Goal: Task Accomplishment & Management: Use online tool/utility

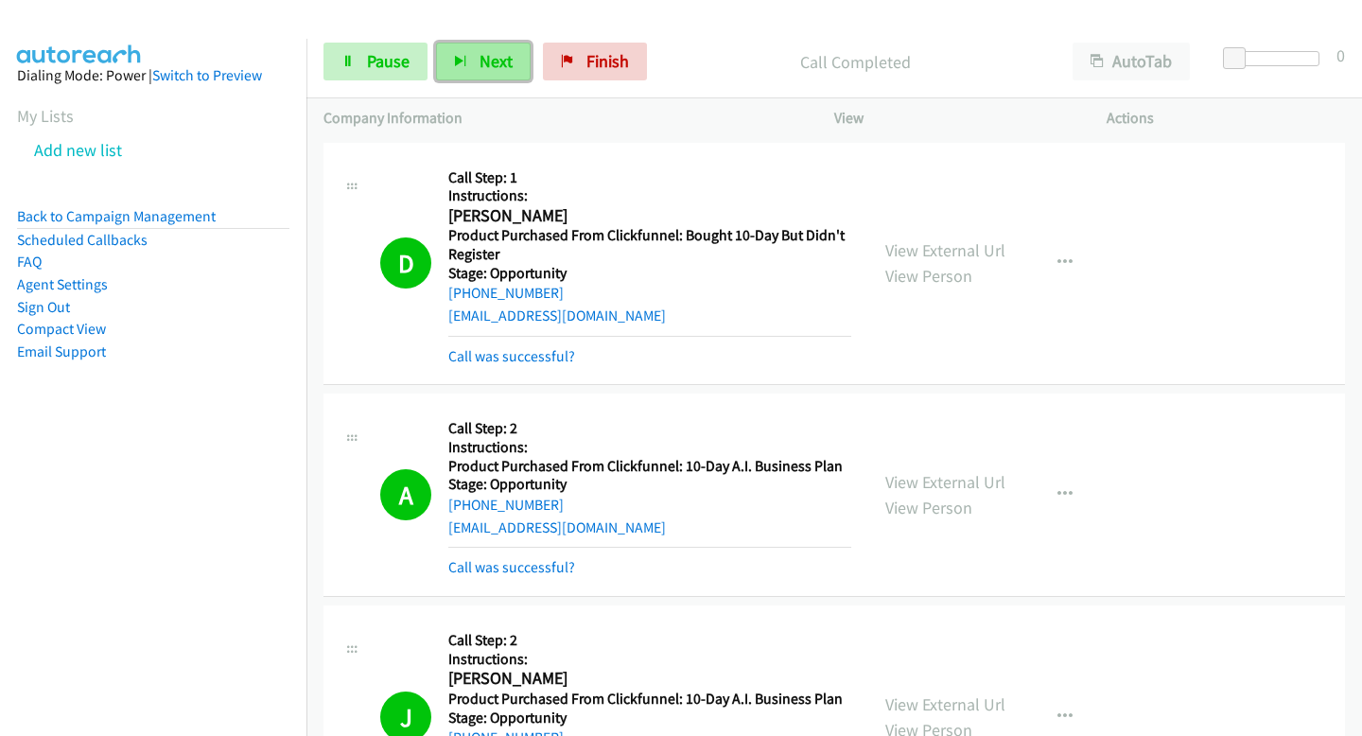
click at [495, 58] on span "Next" at bounding box center [495, 61] width 33 height 22
click at [449, 62] on button "Next" at bounding box center [483, 62] width 95 height 38
click at [456, 52] on button "Next" at bounding box center [483, 62] width 95 height 38
click at [505, 56] on span "Next" at bounding box center [495, 61] width 33 height 22
click at [498, 58] on span "Next" at bounding box center [495, 61] width 33 height 22
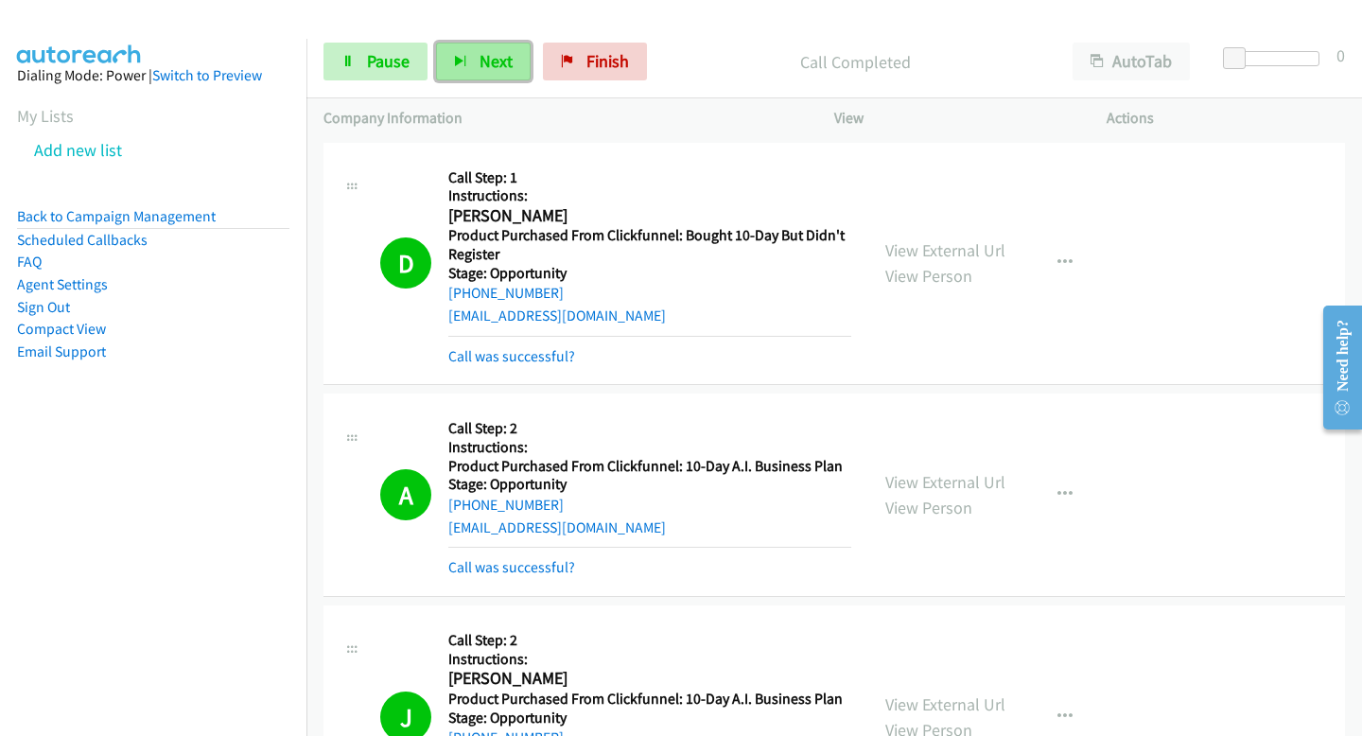
click at [518, 64] on button "Next" at bounding box center [483, 62] width 95 height 38
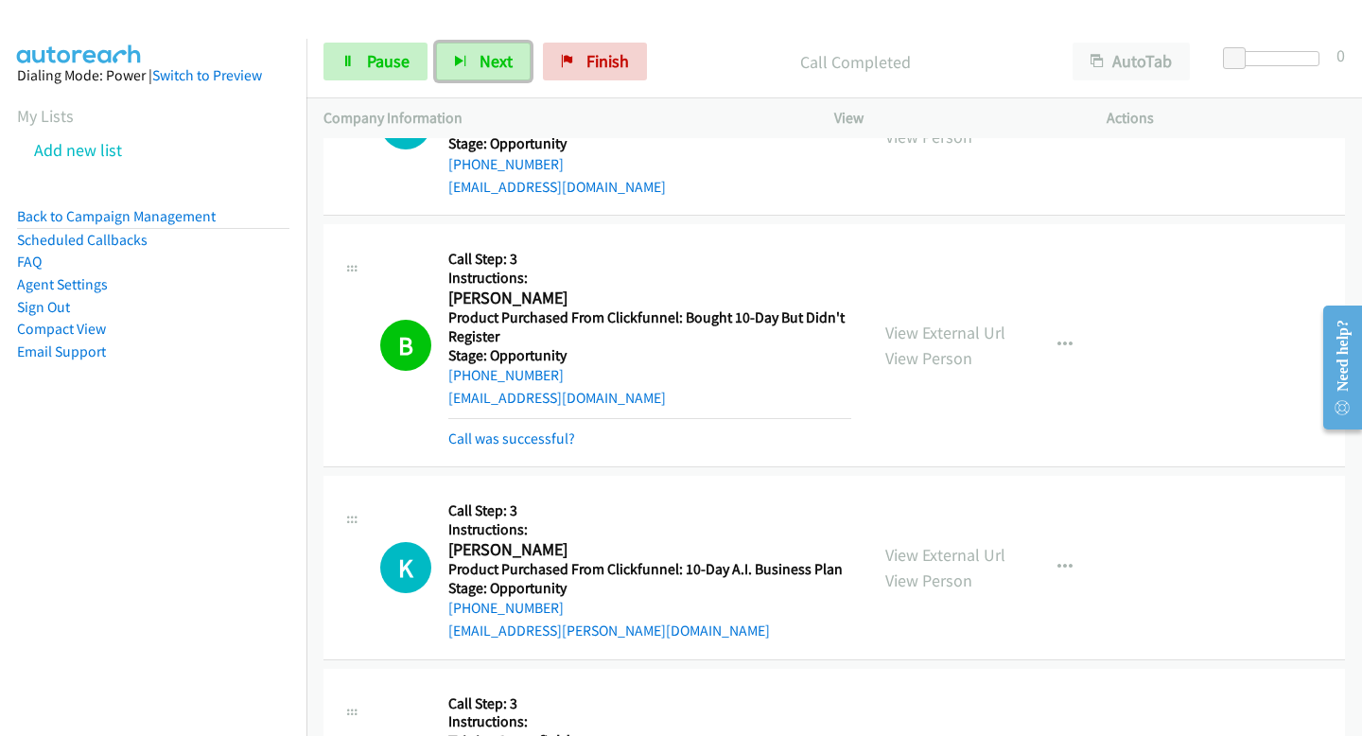
scroll to position [22048, 0]
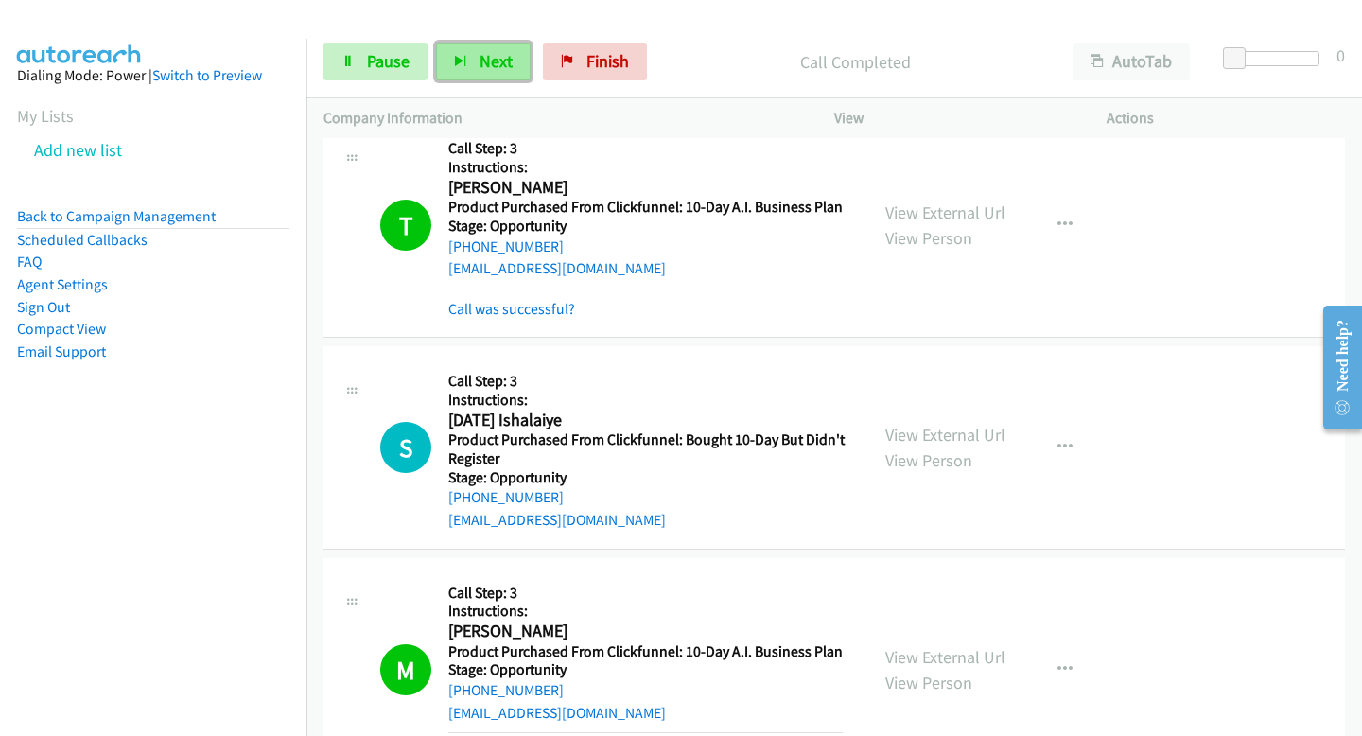
click at [490, 60] on span "Next" at bounding box center [495, 61] width 33 height 22
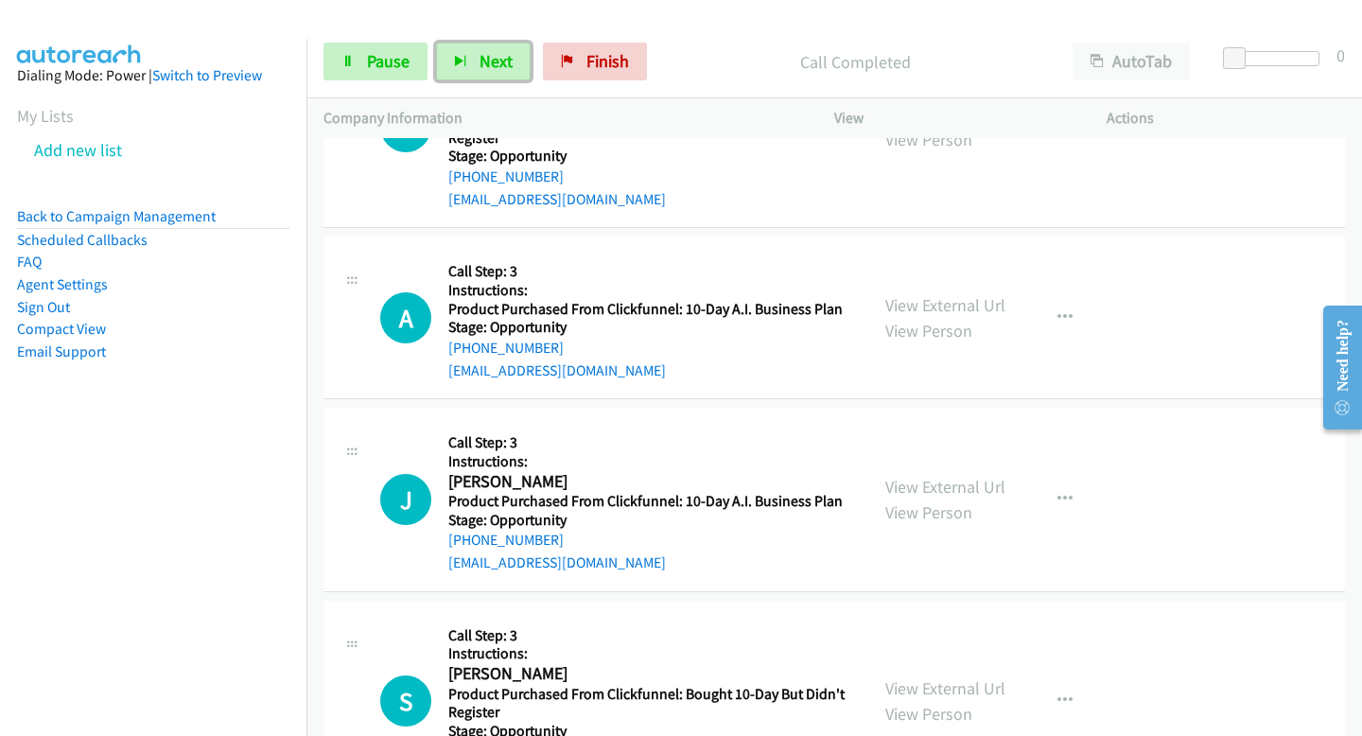
scroll to position [33614, 0]
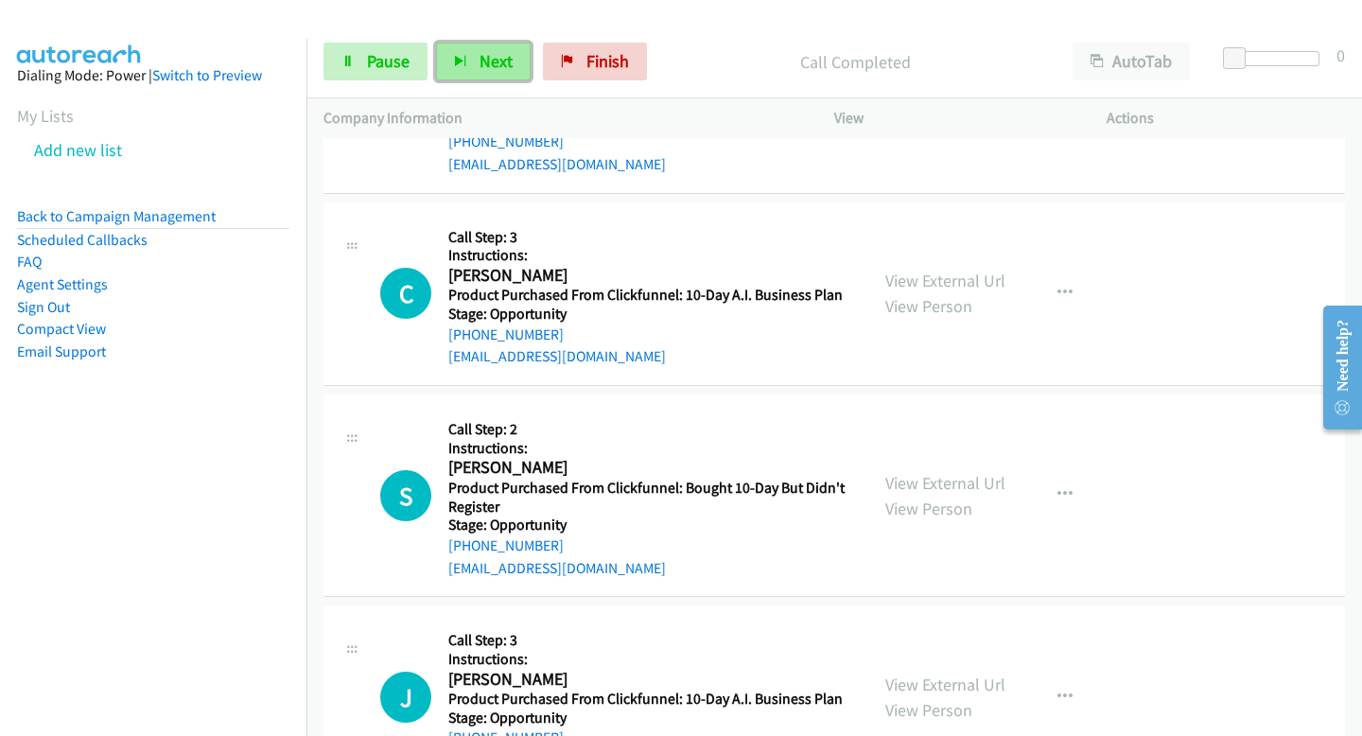
click at [460, 43] on button "Next" at bounding box center [483, 62] width 95 height 38
click at [471, 60] on button "Next" at bounding box center [483, 62] width 95 height 38
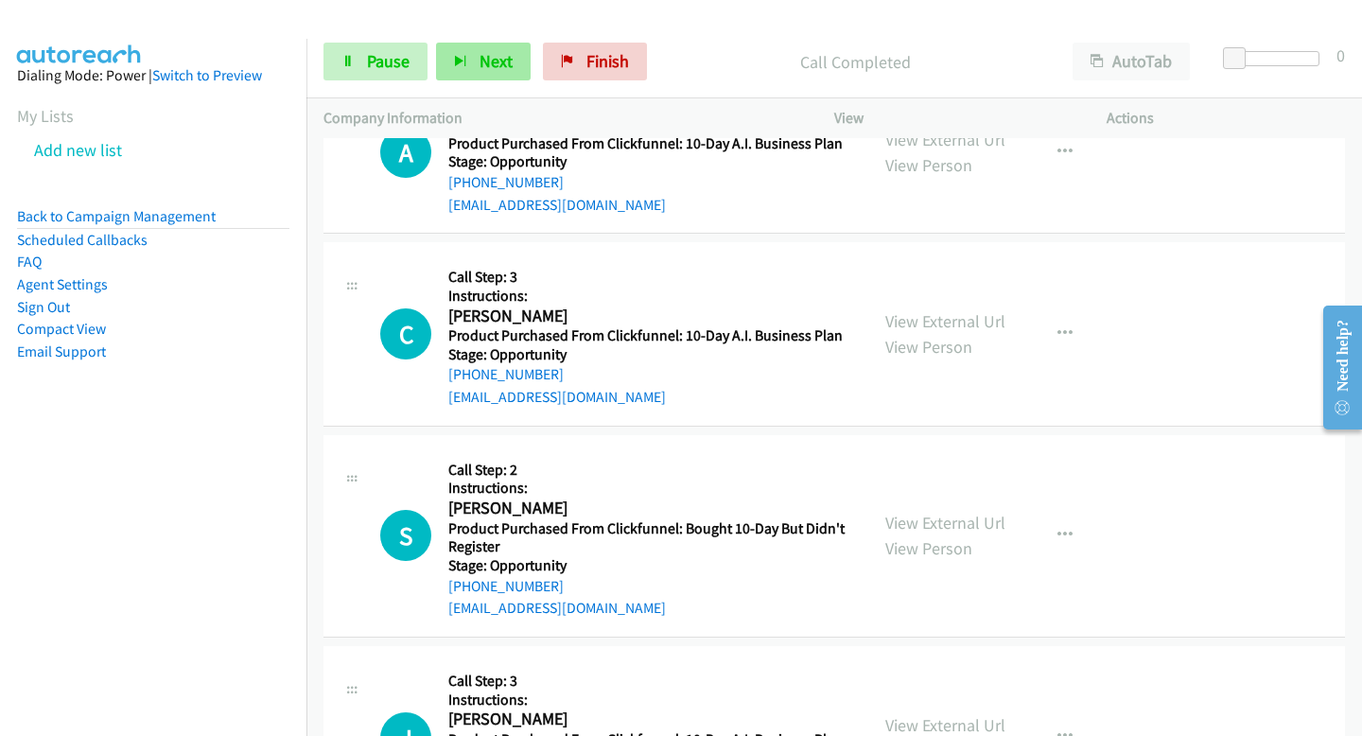
scroll to position [33654, 0]
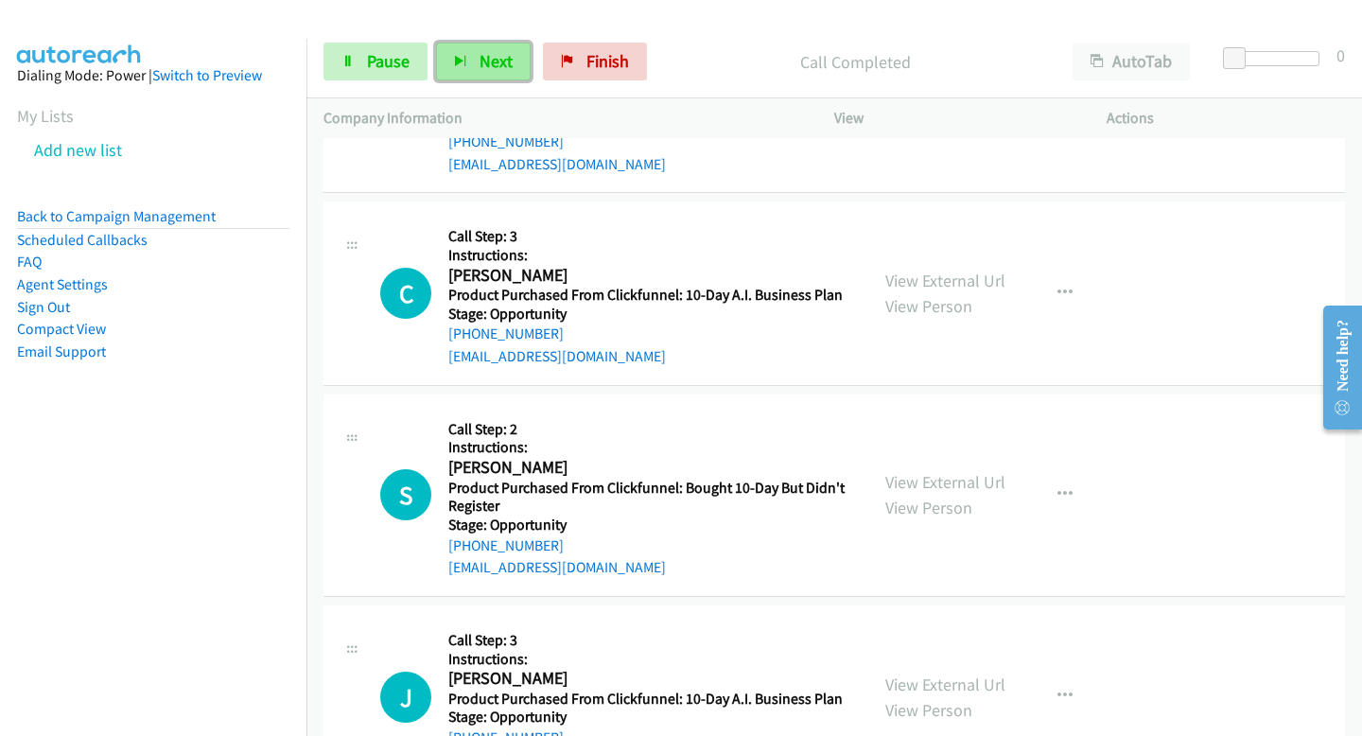
click at [482, 53] on span "Next" at bounding box center [495, 61] width 33 height 22
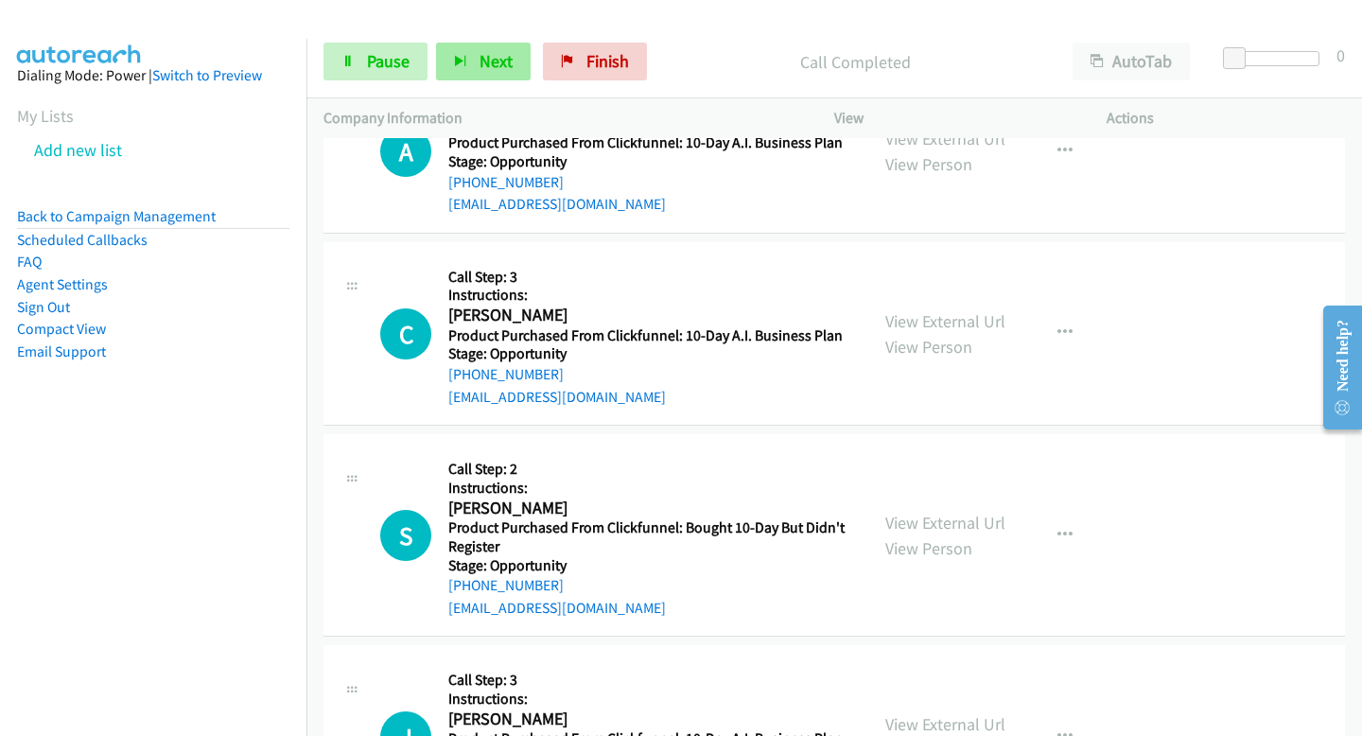
scroll to position [33694, 0]
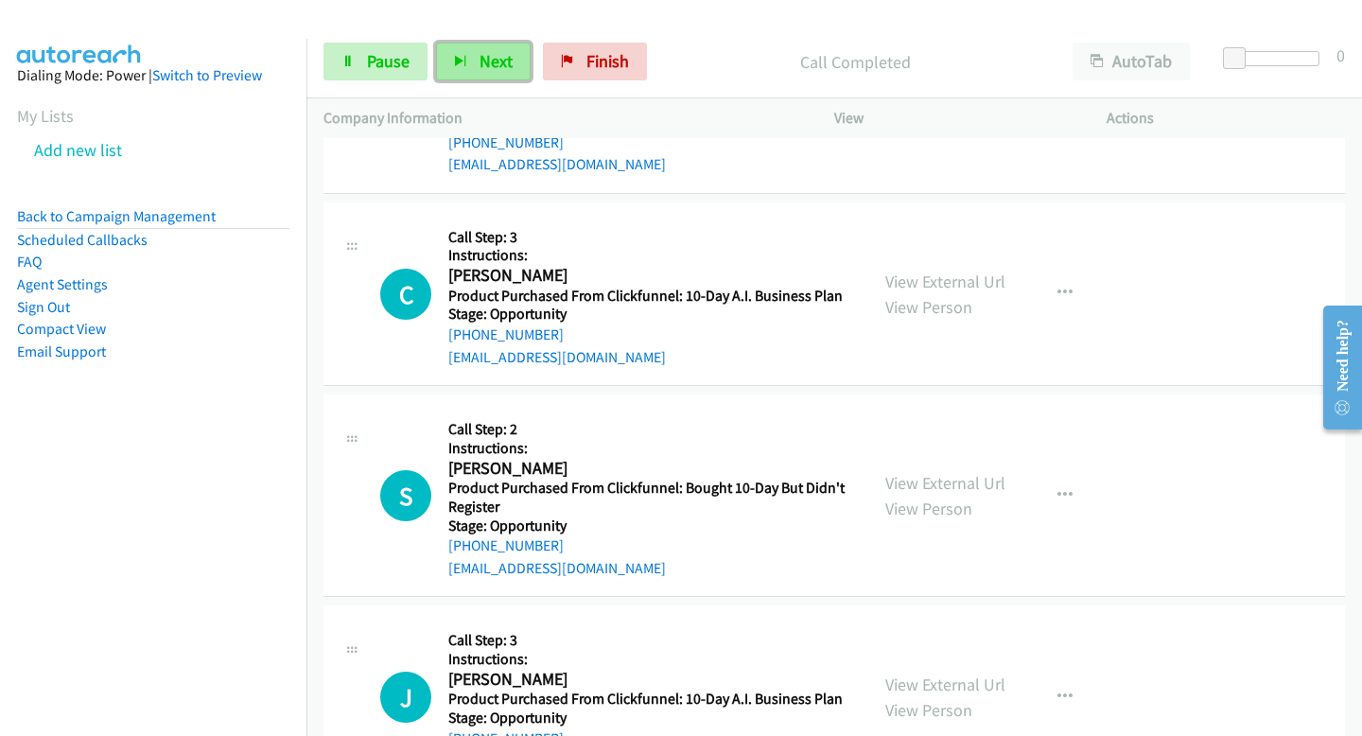
click at [486, 49] on button "Next" at bounding box center [483, 62] width 95 height 38
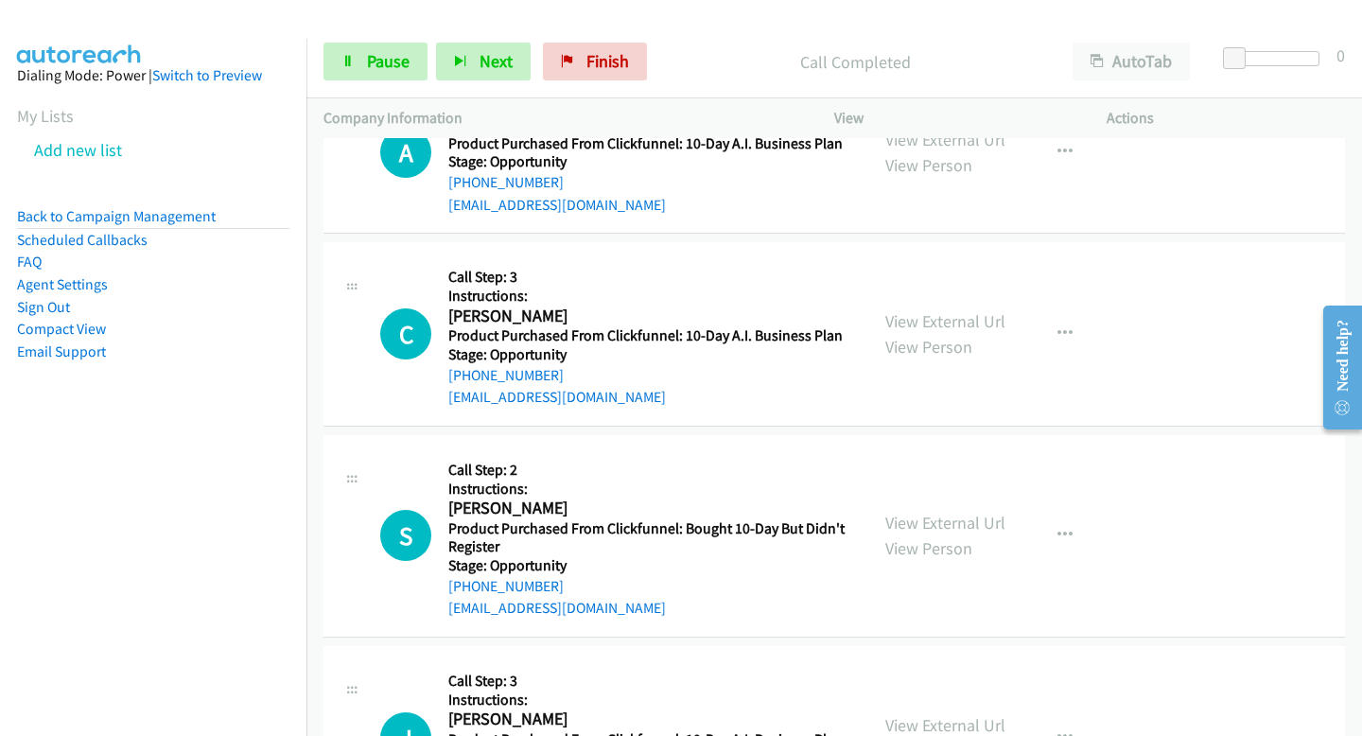
scroll to position [33735, 0]
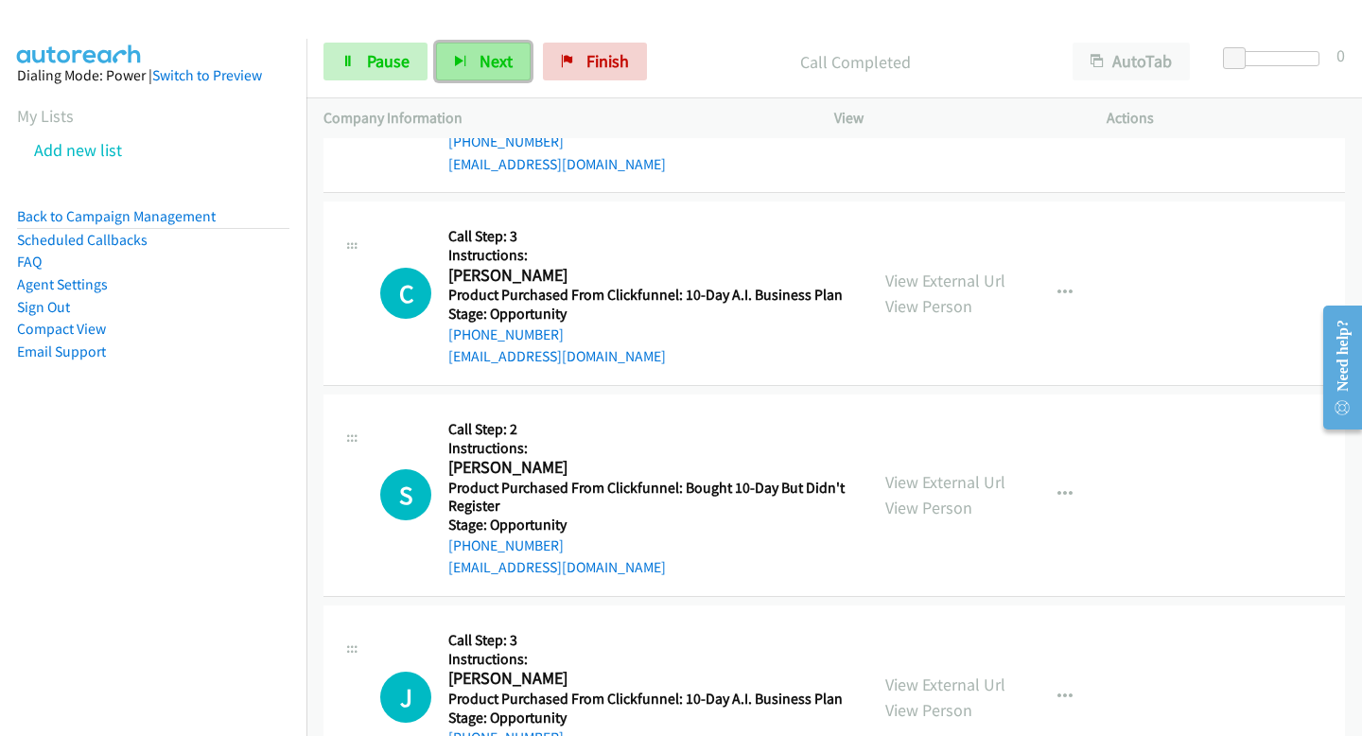
click at [495, 54] on span "Next" at bounding box center [495, 61] width 33 height 22
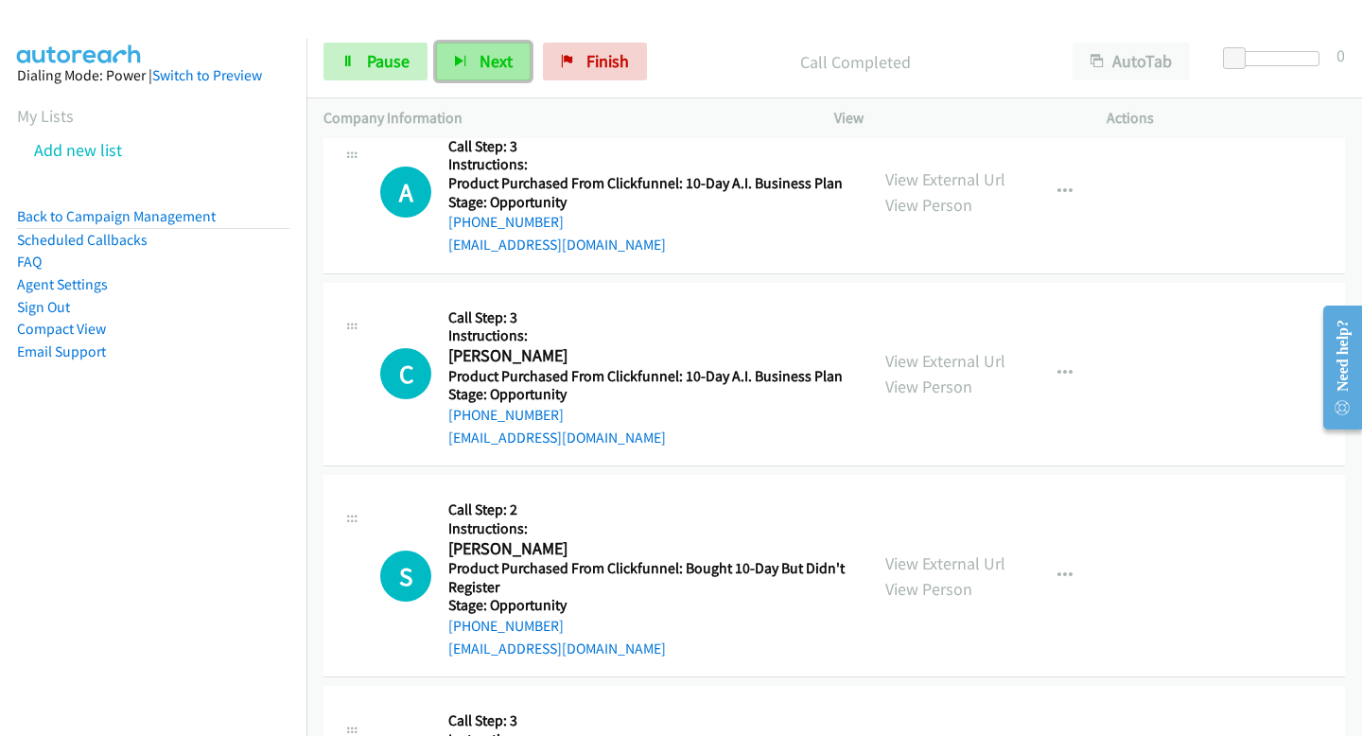
scroll to position [33815, 0]
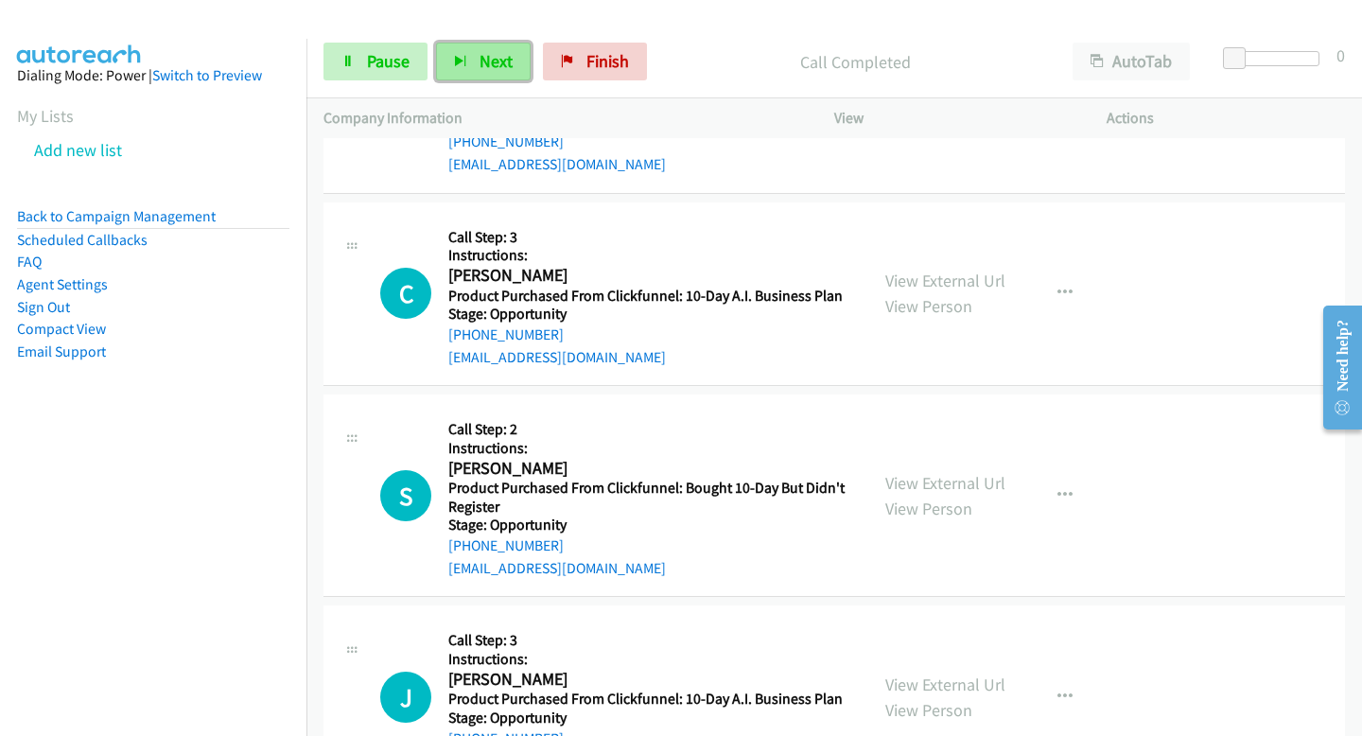
click at [460, 61] on icon "button" at bounding box center [460, 62] width 13 height 13
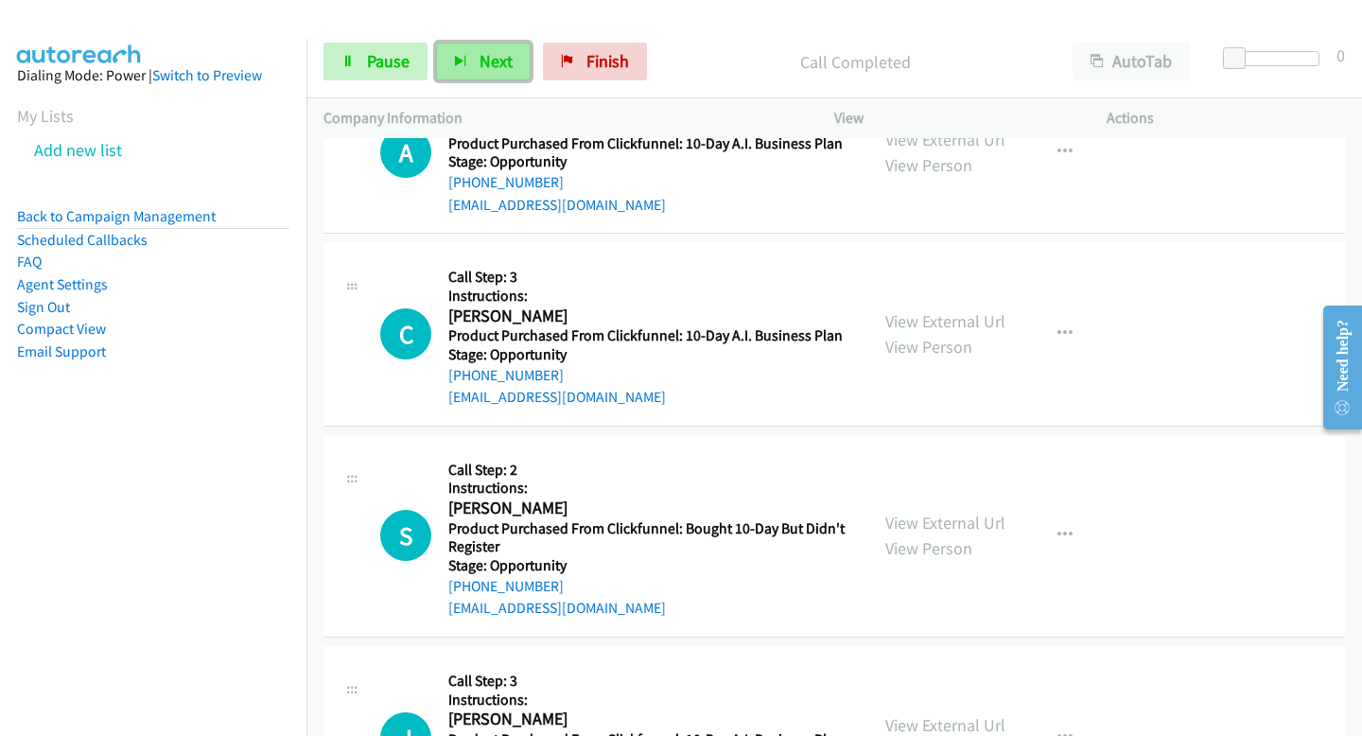
scroll to position [33856, 0]
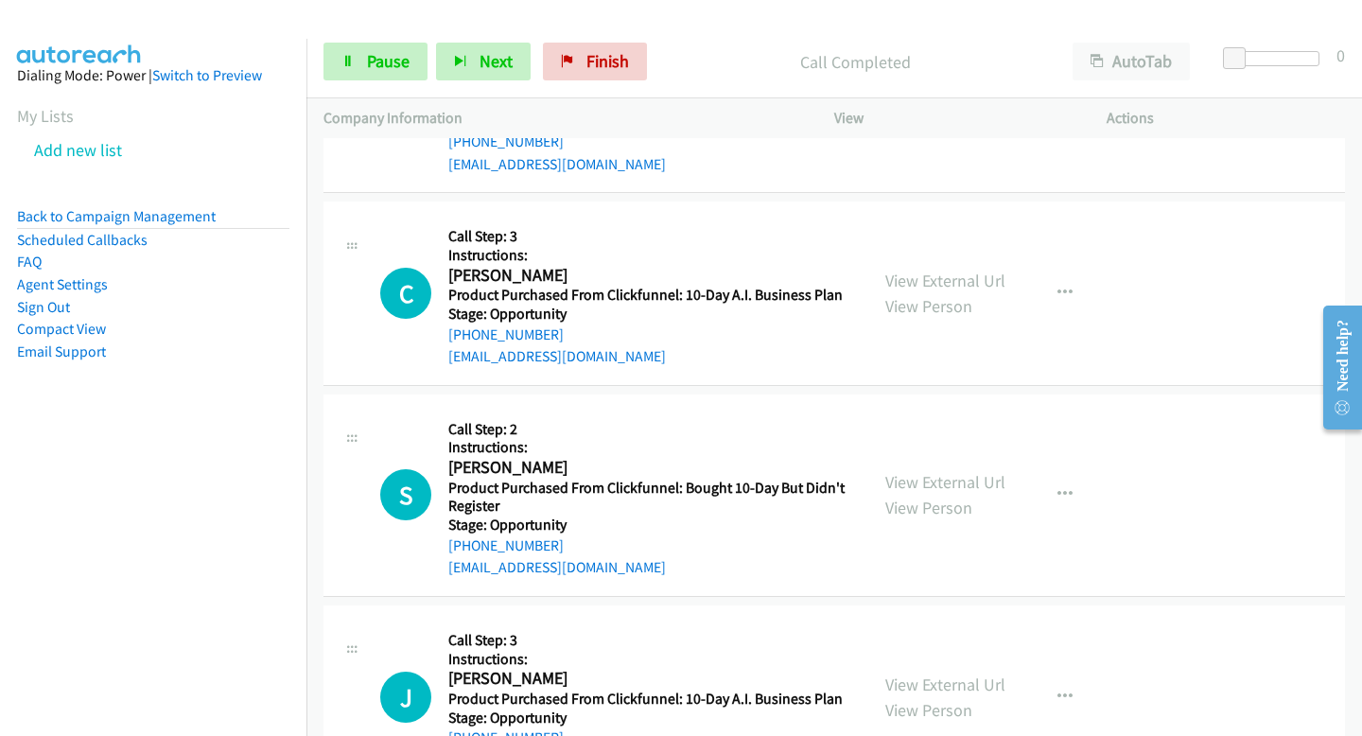
click at [511, 87] on div "Start Calls Pause Next Finish Call Completed AutoTab AutoTab 0" at bounding box center [833, 62] width 1055 height 73
click at [511, 61] on button "Next" at bounding box center [483, 62] width 95 height 38
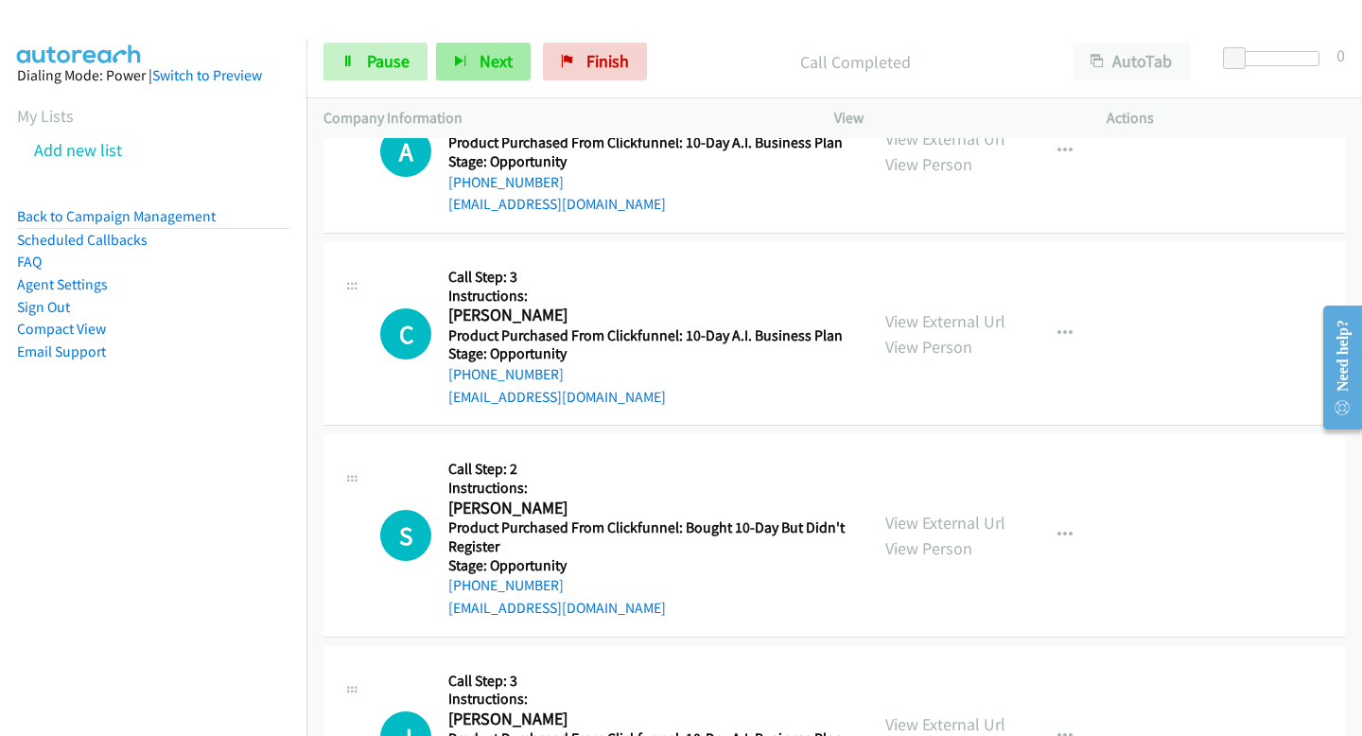
scroll to position [33896, 0]
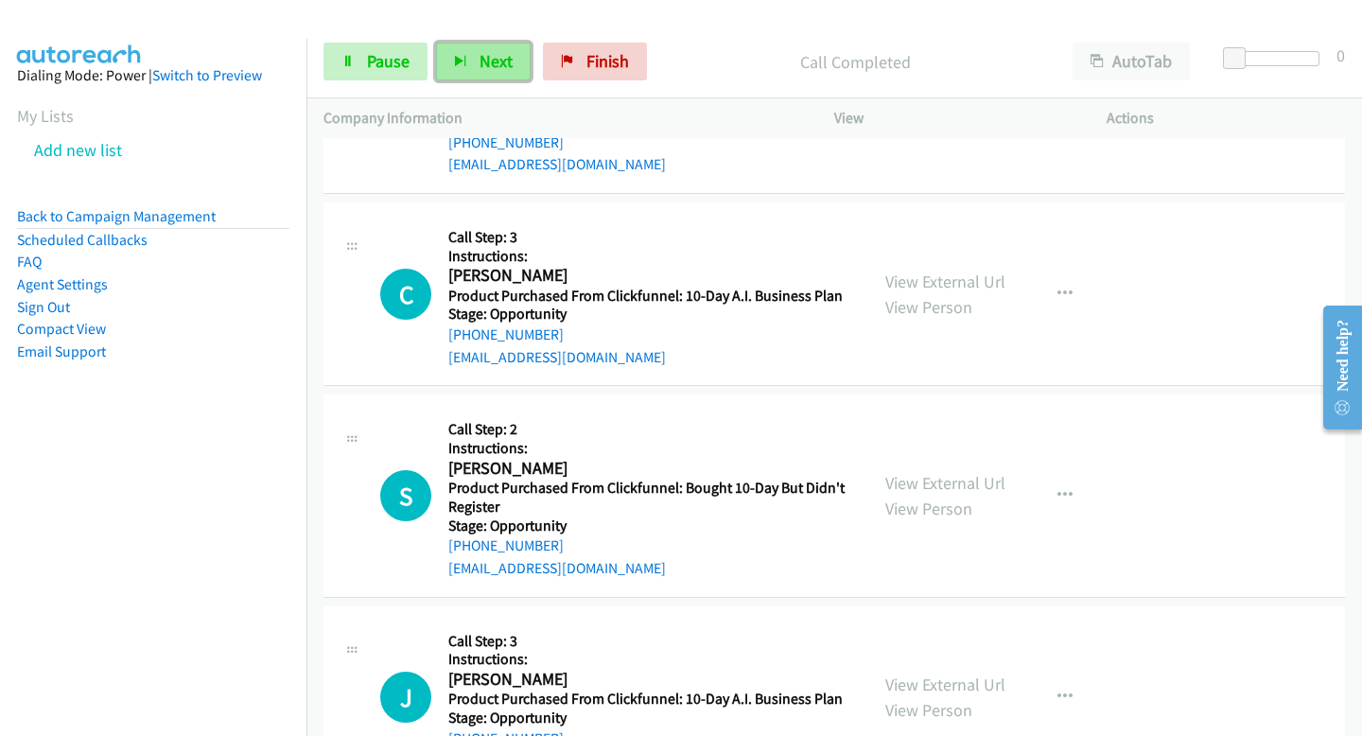
click at [467, 67] on button "Next" at bounding box center [483, 62] width 95 height 38
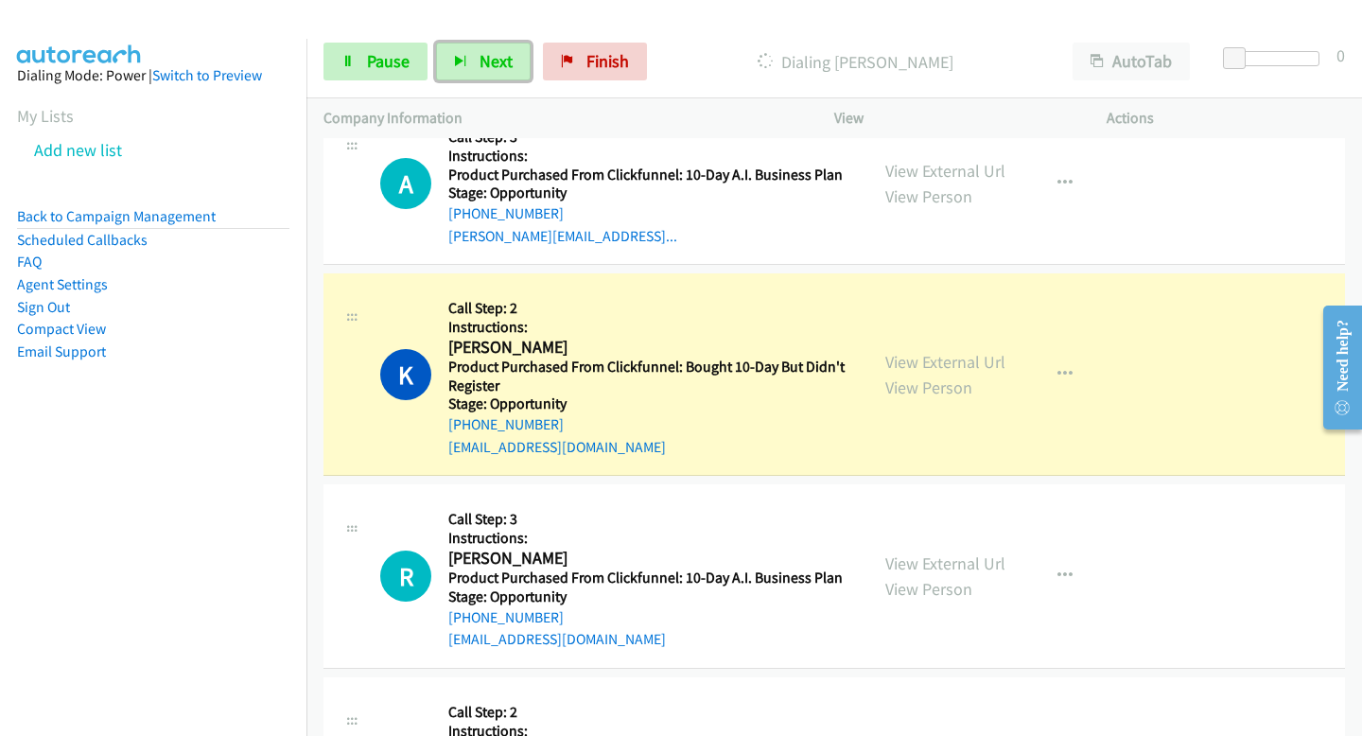
scroll to position [30469, 0]
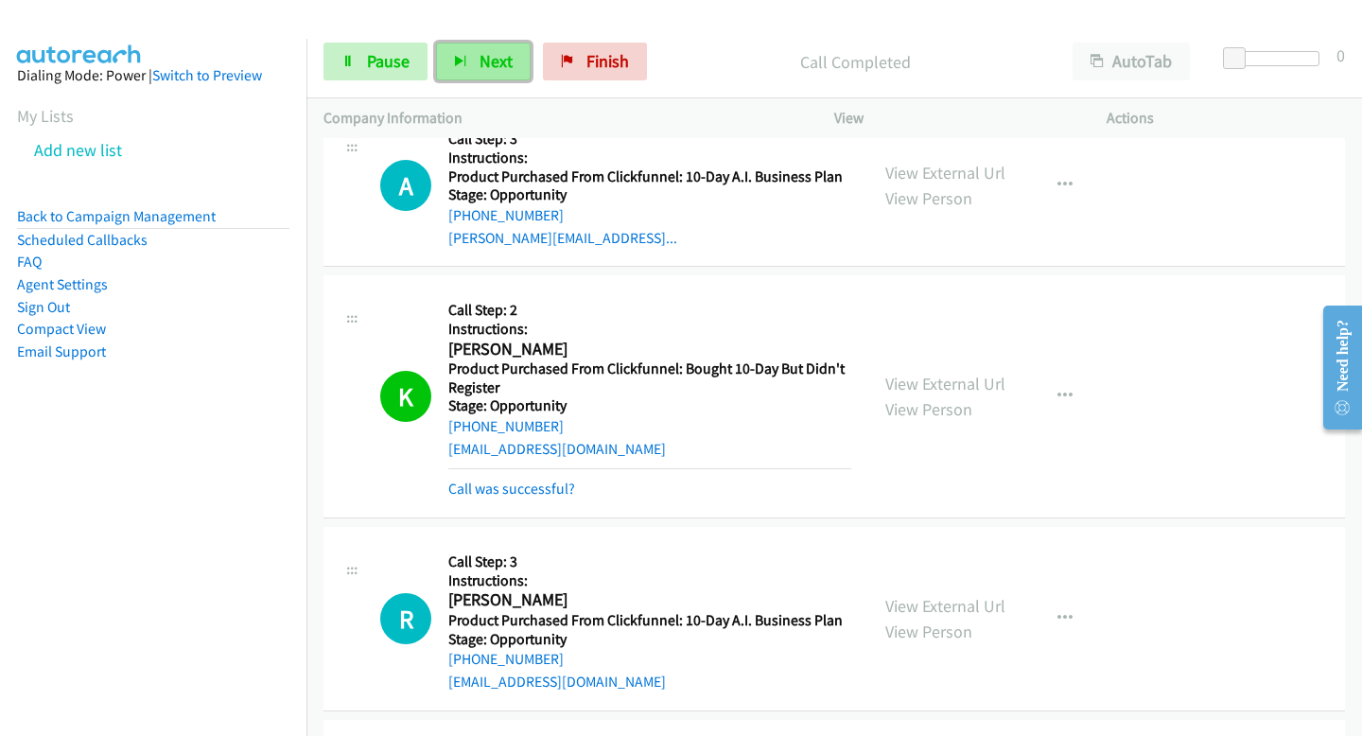
click at [460, 60] on icon "button" at bounding box center [460, 62] width 13 height 13
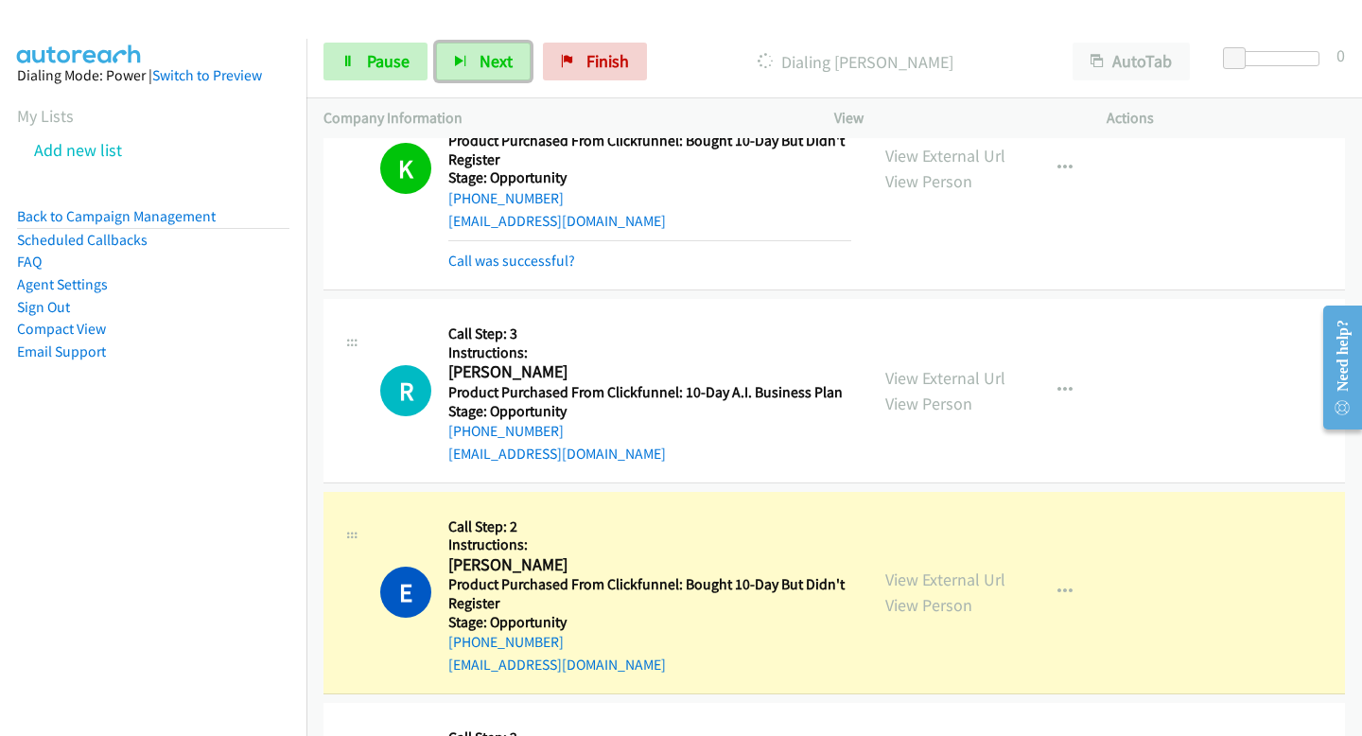
scroll to position [30702, 0]
